Goal: Navigation & Orientation: Find specific page/section

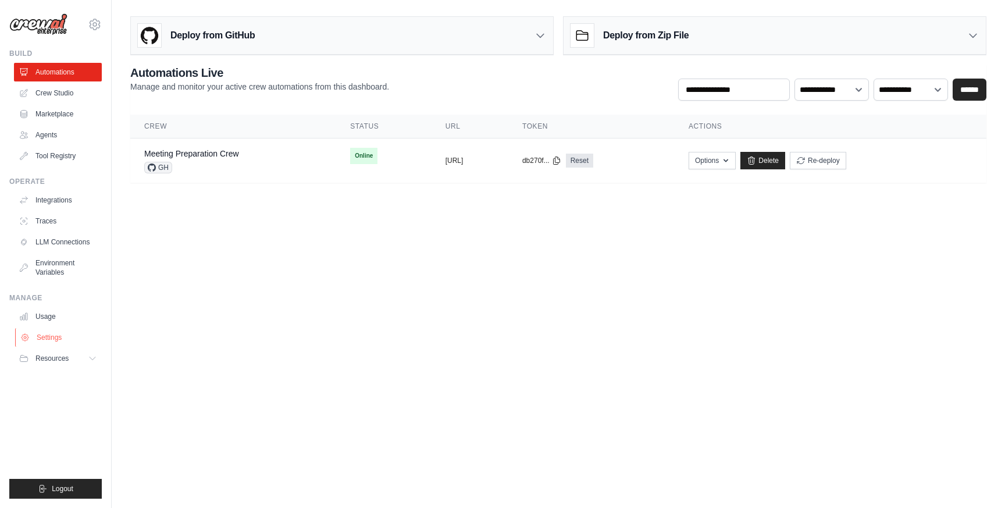
click at [48, 337] on link "Settings" at bounding box center [59, 337] width 88 height 19
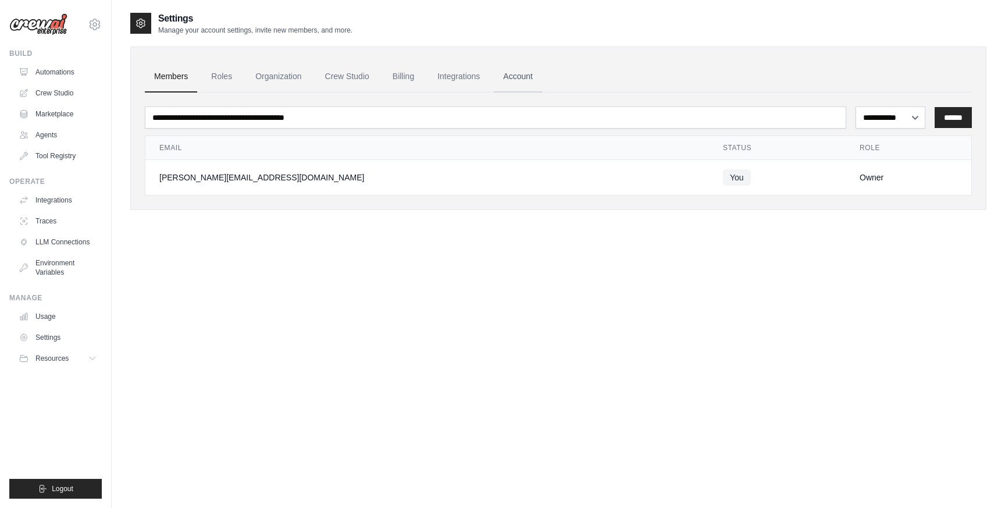
click at [519, 79] on link "Account" at bounding box center [518, 76] width 48 height 31
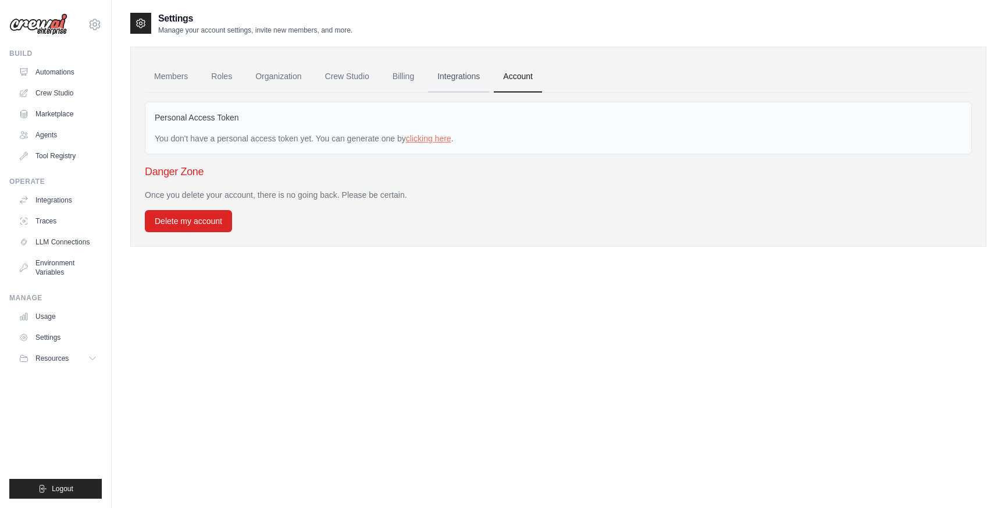
click at [467, 76] on link "Integrations" at bounding box center [458, 76] width 61 height 31
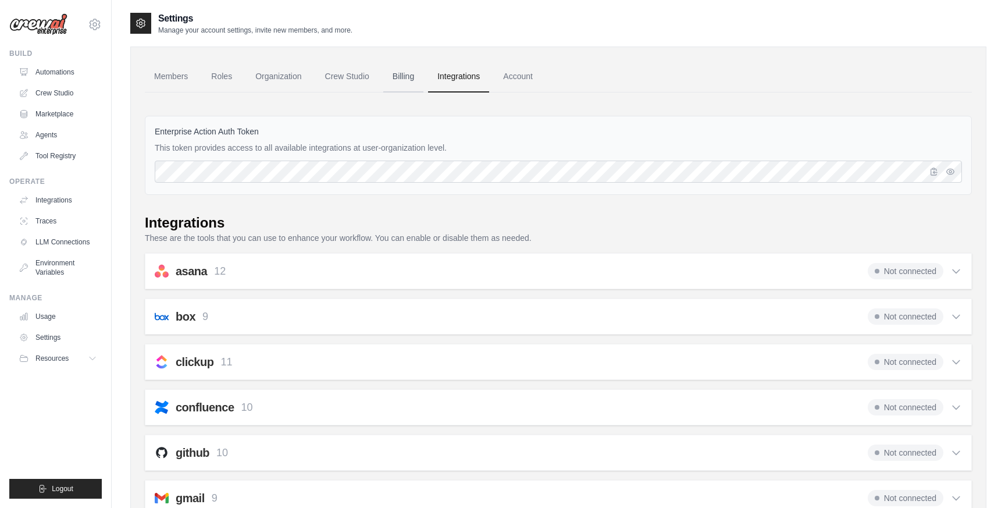
click at [401, 75] on link "Billing" at bounding box center [403, 76] width 40 height 31
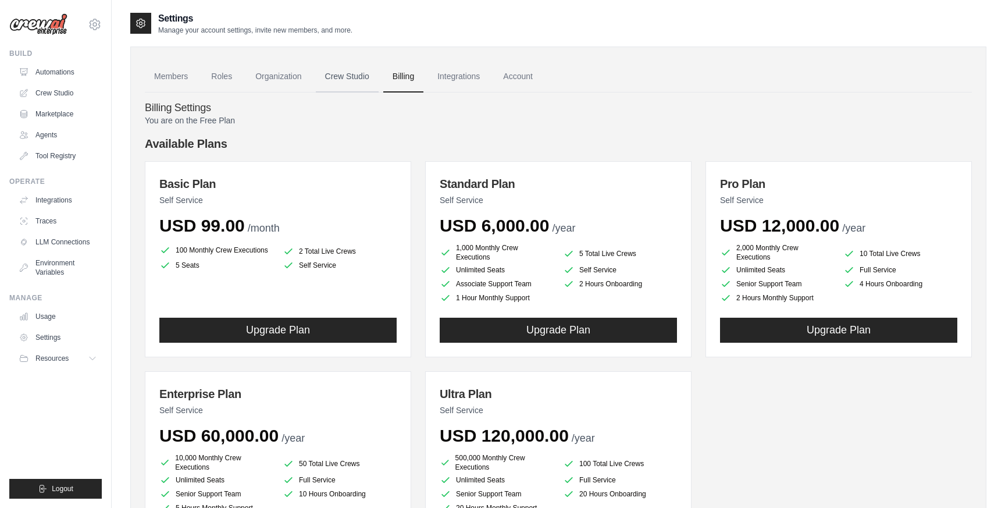
click at [360, 76] on link "Crew Studio" at bounding box center [347, 76] width 63 height 31
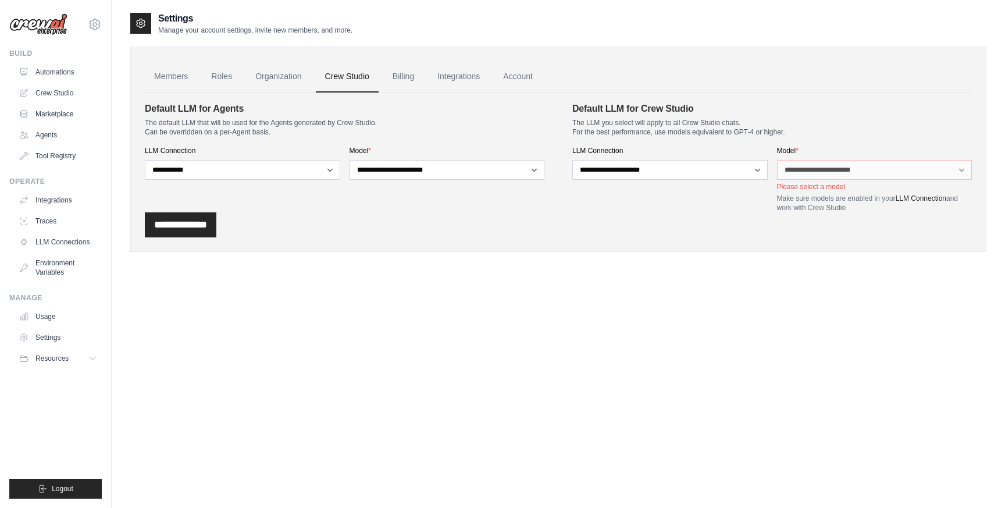
click at [292, 77] on link "Organization" at bounding box center [278, 76] width 65 height 31
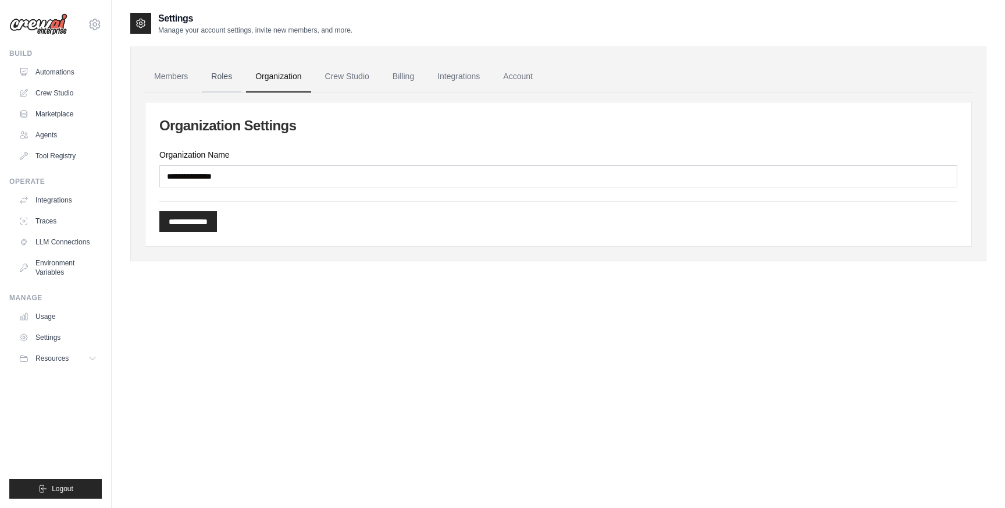
click at [233, 77] on link "Roles" at bounding box center [222, 76] width 40 height 31
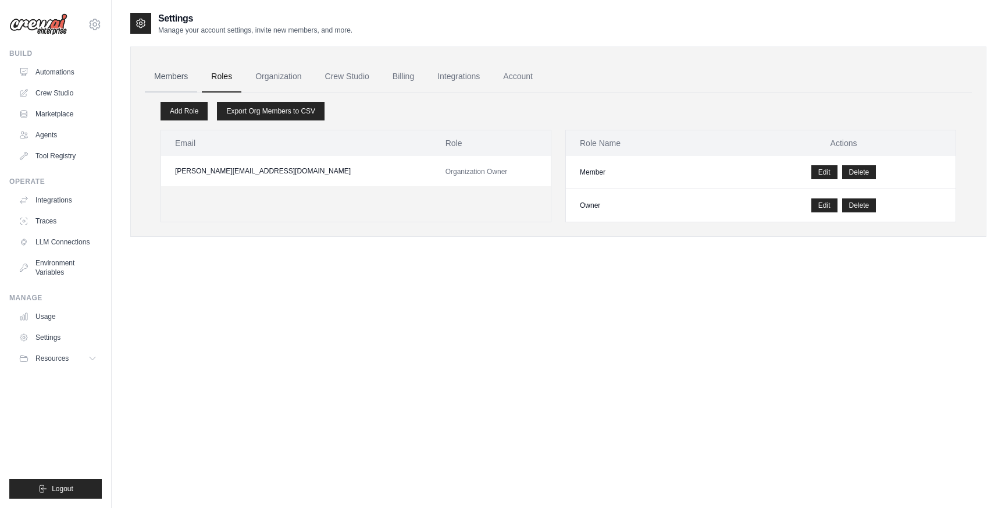
click at [166, 76] on link "Members" at bounding box center [171, 76] width 52 height 31
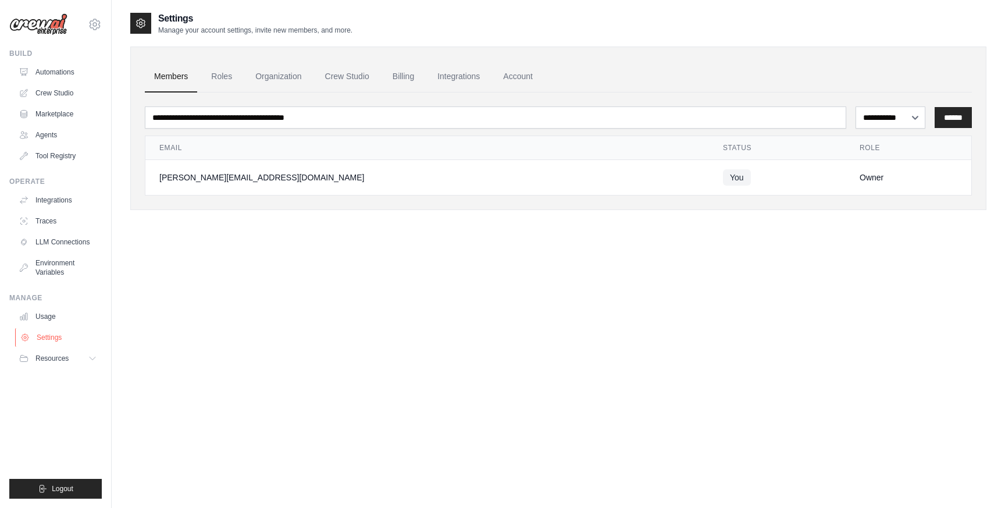
click at [51, 337] on link "Settings" at bounding box center [59, 337] width 88 height 19
click at [48, 317] on link "Usage" at bounding box center [59, 316] width 88 height 19
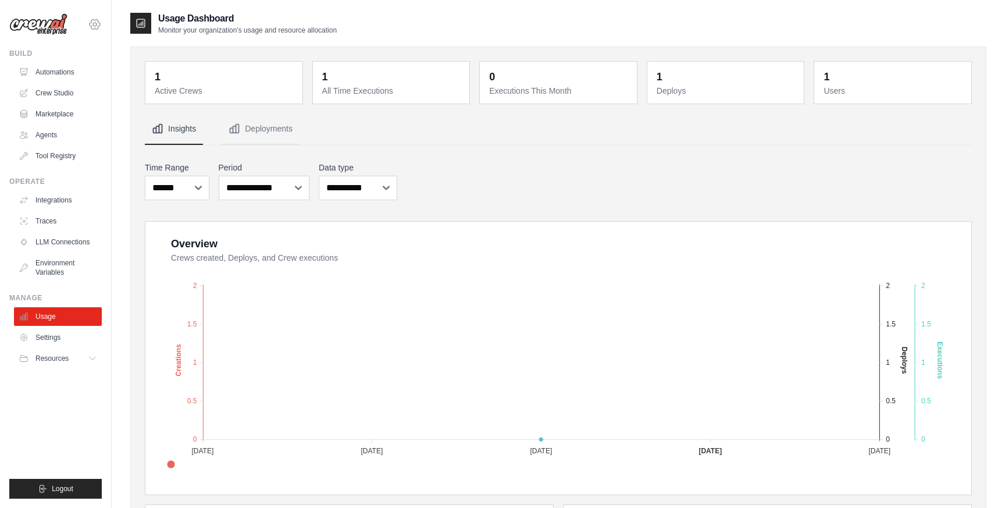
click at [94, 22] on icon at bounding box center [95, 24] width 14 height 14
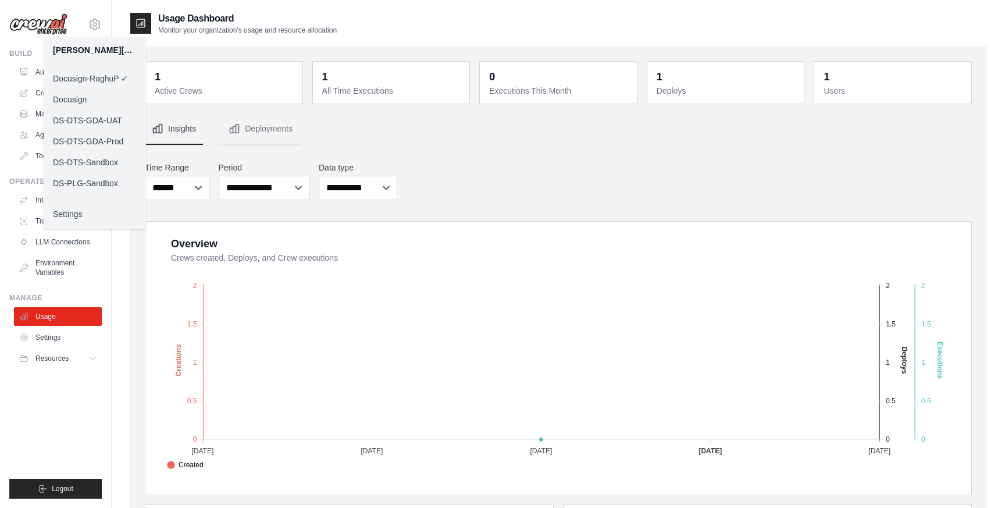
click at [103, 160] on link "DS-DTS-Sandbox" at bounding box center [95, 162] width 102 height 21
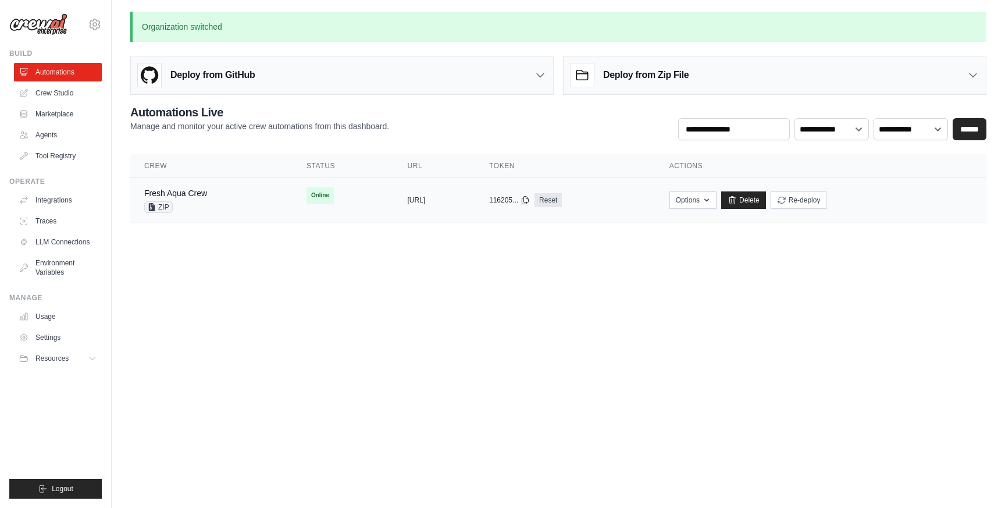
click at [208, 204] on div "Fresh Aqua Crew ZIP" at bounding box center [211, 200] width 134 height 26
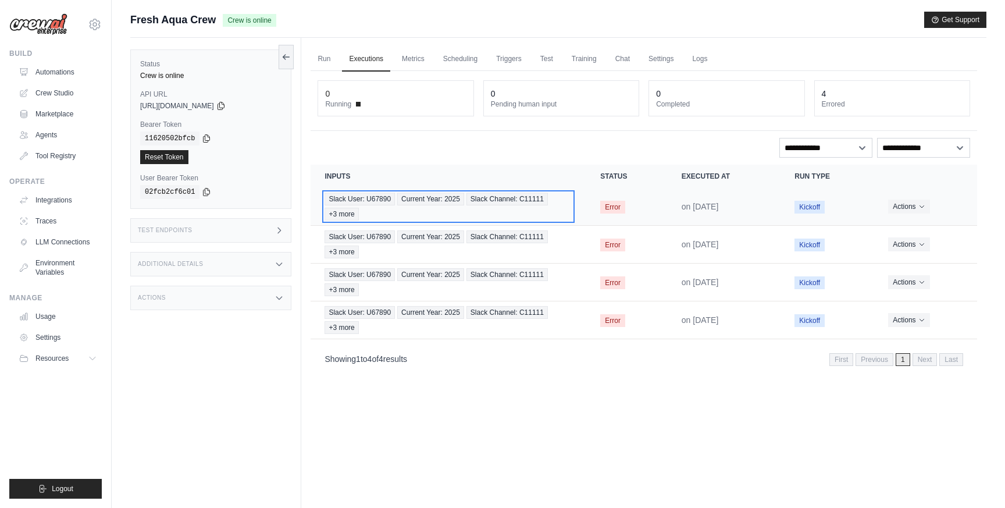
click at [562, 208] on div "Slack User: U67890 Current Year: 2025 Slack Channel: C11111 +3 more" at bounding box center [448, 206] width 248 height 28
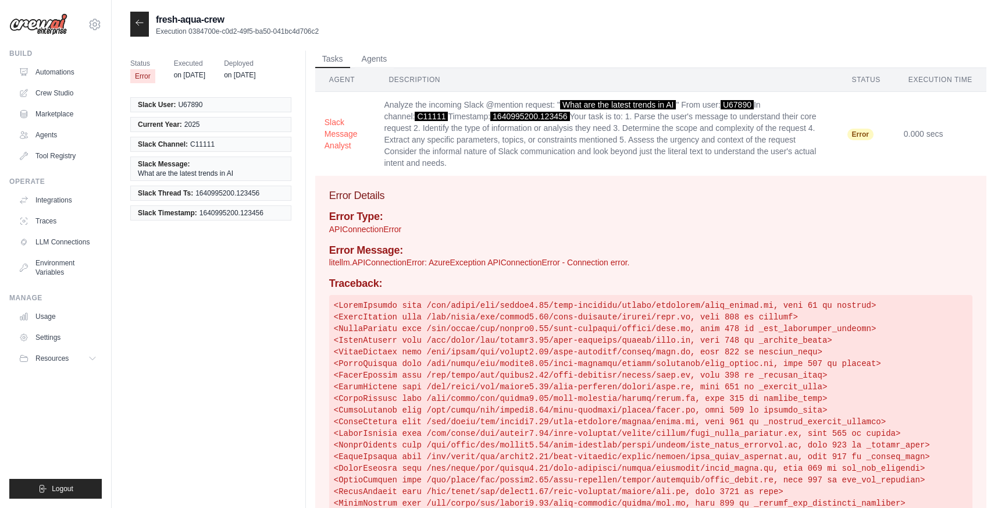
scroll to position [132, 0]
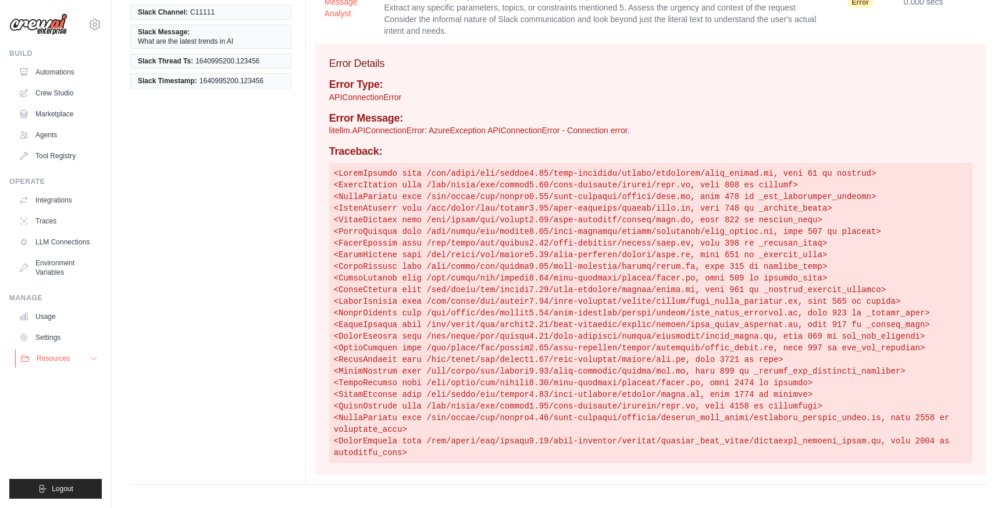
click at [63, 357] on span "Resources" at bounding box center [53, 358] width 33 height 9
click at [62, 378] on span "Documentation" at bounding box center [64, 377] width 47 height 9
